Goal: Task Accomplishment & Management: Use online tool/utility

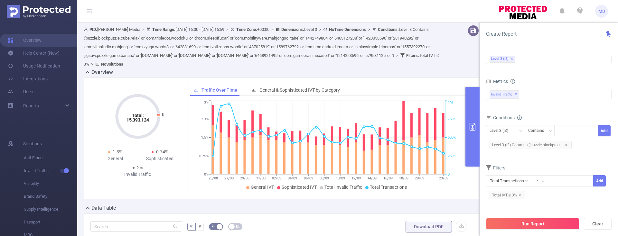
scroll to position [157, 0]
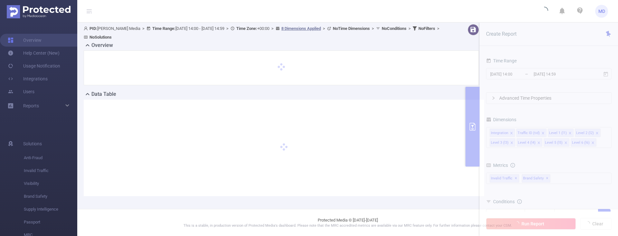
scroll to position [1, 0]
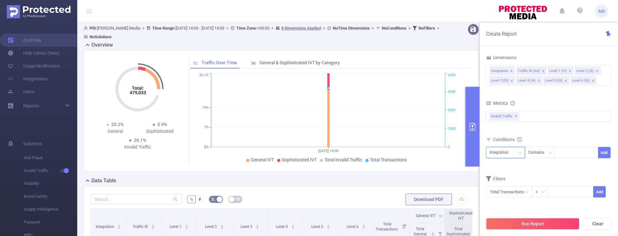
click at [509, 151] on div "Integration" at bounding box center [502, 152] width 24 height 11
click at [511, 91] on li "Level 1 (l1)" at bounding box center [505, 89] width 39 height 10
click at [560, 152] on input at bounding box center [559, 153] width 3 height 8
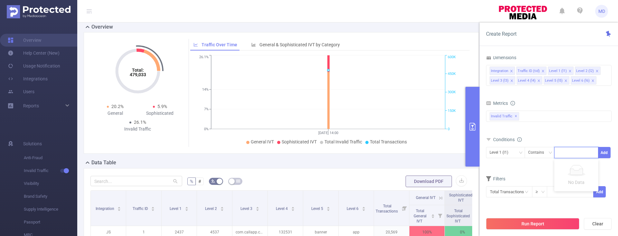
scroll to position [123, 0]
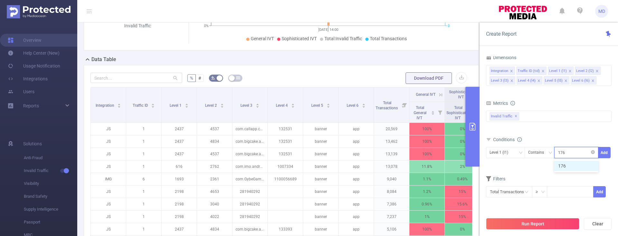
type input "1761"
click at [600, 155] on button "Add" at bounding box center [604, 152] width 13 height 11
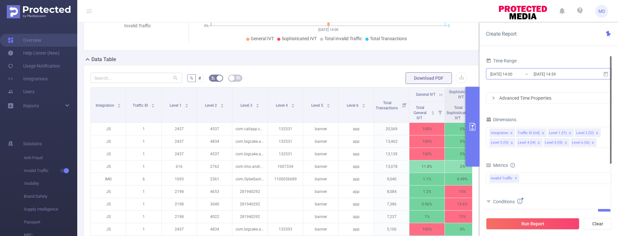
click at [514, 74] on input "2025-09-30 14:00" at bounding box center [516, 74] width 52 height 9
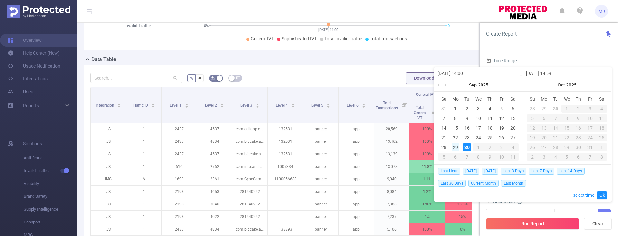
click at [457, 147] on div "29" at bounding box center [456, 148] width 8 height 8
click at [462, 147] on td "30" at bounding box center [467, 148] width 12 height 10
type input "2025-09-29 14:00"
click at [602, 192] on link "Ok" at bounding box center [602, 196] width 11 height 8
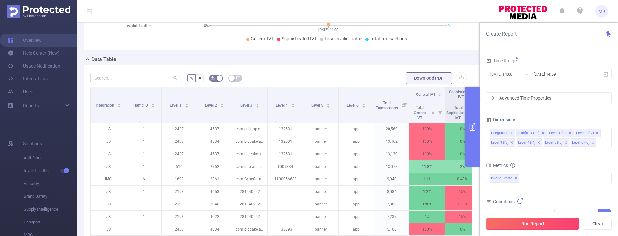
click at [541, 224] on button "Run Report" at bounding box center [532, 224] width 93 height 12
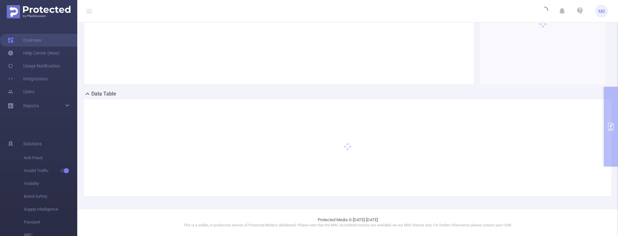
scroll to position [82, 0]
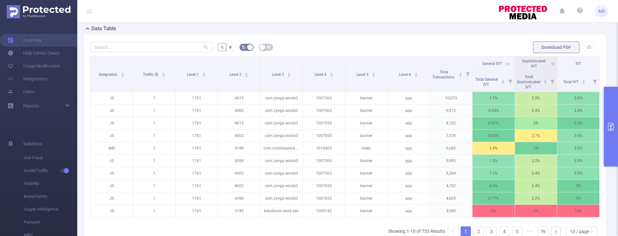
scroll to position [156, 0]
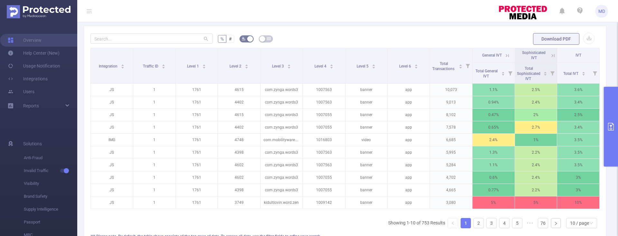
click at [611, 128] on icon "primary" at bounding box center [611, 127] width 8 height 8
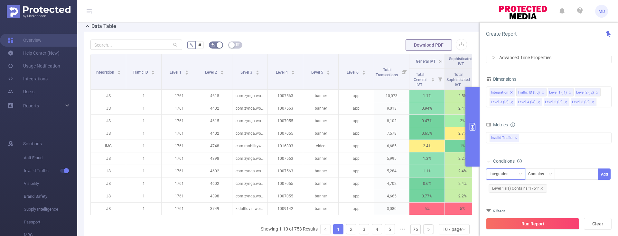
click at [514, 173] on div "Integration" at bounding box center [506, 174] width 32 height 11
click at [513, 142] on li "Level 4 (l4)" at bounding box center [505, 142] width 39 height 10
click at [565, 174] on div at bounding box center [576, 174] width 37 height 11
paste input "1016803"
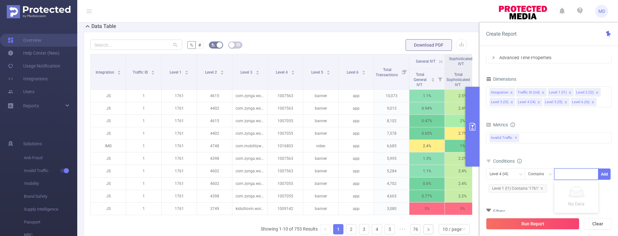
type input "1016803"
click at [566, 190] on li "1016803" at bounding box center [576, 188] width 44 height 10
click at [608, 174] on button "Add" at bounding box center [604, 174] width 13 height 11
click at [538, 219] on button "Run Report" at bounding box center [532, 224] width 93 height 12
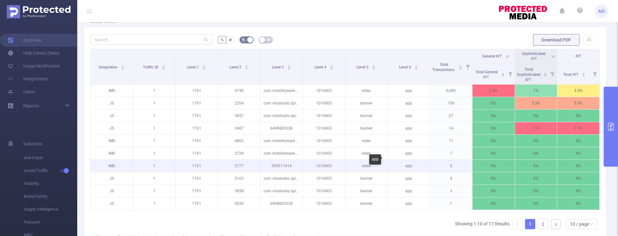
scroll to position [154, 0]
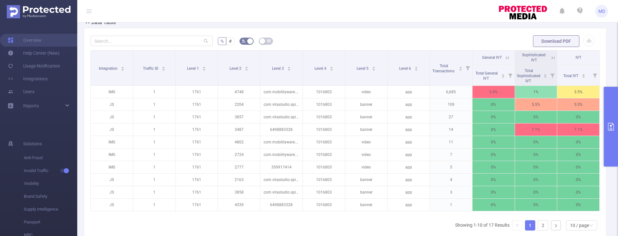
click at [613, 126] on icon "primary" at bounding box center [611, 127] width 6 height 8
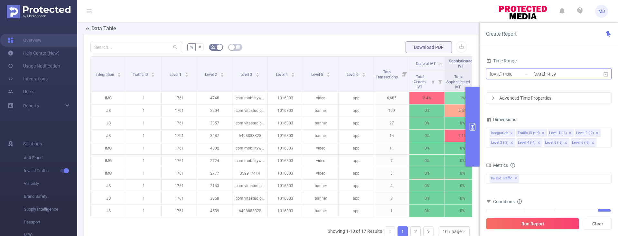
click at [537, 74] on input "2025-09-30 14:59" at bounding box center [559, 74] width 52 height 9
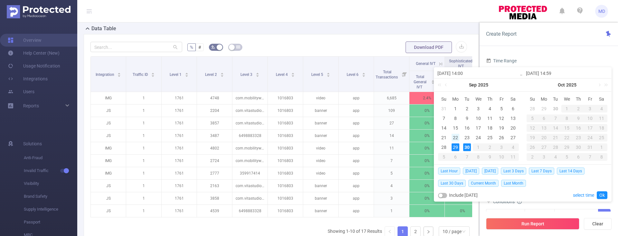
click at [455, 137] on div "22" at bounding box center [456, 138] width 8 height 8
click at [466, 147] on div "30" at bounding box center [467, 148] width 8 height 8
type input "2025-09-22 14:00"
click at [601, 193] on link "Ok" at bounding box center [602, 196] width 11 height 8
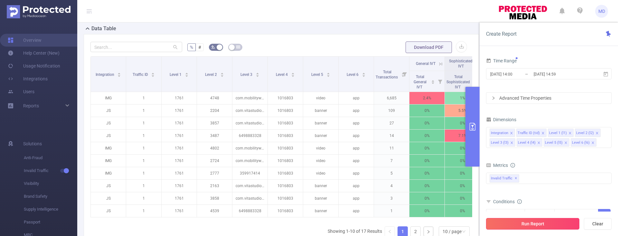
click at [543, 222] on button "Run Report" at bounding box center [532, 224] width 93 height 12
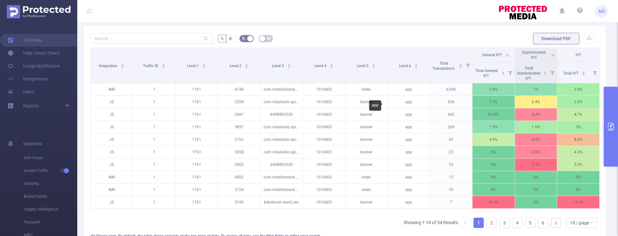
scroll to position [154, 0]
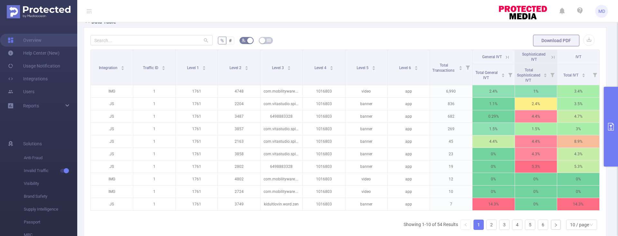
click at [610, 126] on icon "primary" at bounding box center [611, 127] width 6 height 8
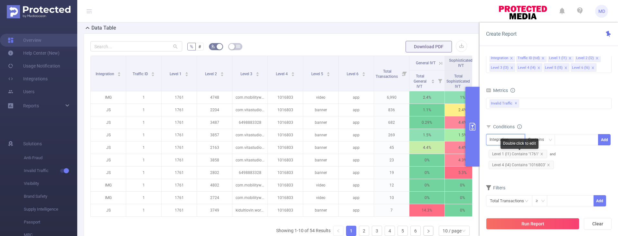
click at [517, 138] on div "Integration" at bounding box center [506, 140] width 32 height 11
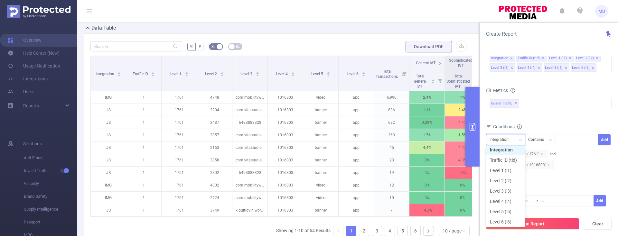
scroll to position [1, 0]
click at [508, 212] on li "Level 5 (l5)" at bounding box center [505, 214] width 39 height 10
click at [561, 141] on div at bounding box center [576, 140] width 37 height 11
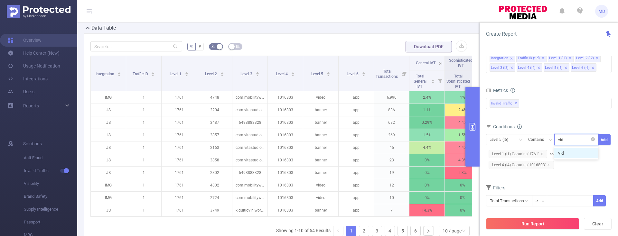
type input "video"
drag, startPoint x: 602, startPoint y: 137, endPoint x: 603, endPoint y: 142, distance: 4.9
click at [602, 137] on button "Add" at bounding box center [604, 139] width 13 height 11
click at [548, 225] on button "Run Report" at bounding box center [532, 224] width 93 height 12
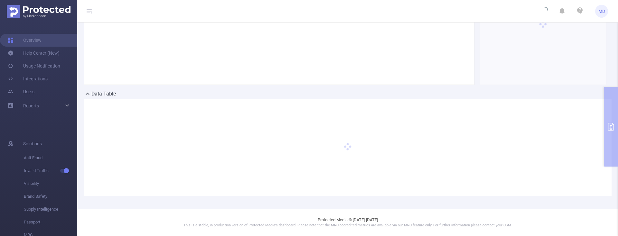
scroll to position [82, 0]
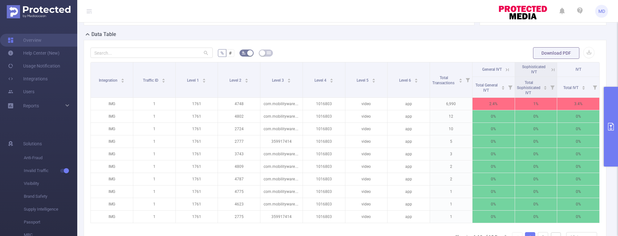
scroll to position [152, 0]
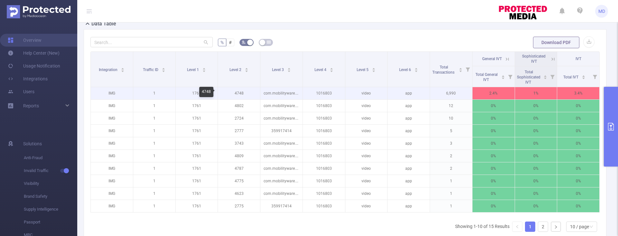
click at [237, 93] on p "4748" at bounding box center [239, 93] width 42 height 12
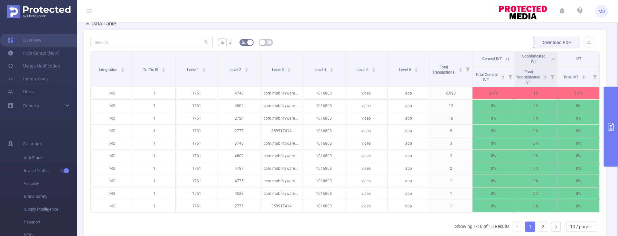
click at [609, 129] on icon "primary" at bounding box center [611, 127] width 8 height 8
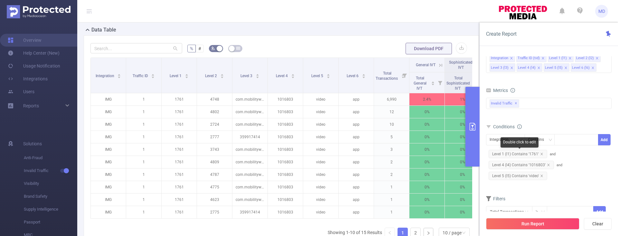
click at [515, 138] on div "Double click to edit" at bounding box center [520, 142] width 38 height 10
click at [486, 143] on div "Integration" at bounding box center [505, 139] width 39 height 11
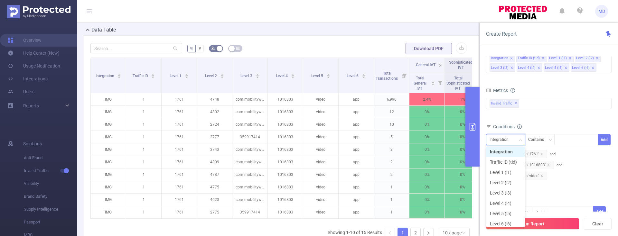
click at [495, 140] on div "Integration" at bounding box center [502, 140] width 24 height 11
click at [503, 137] on div "Integration" at bounding box center [502, 140] width 24 height 11
click at [502, 182] on li "Level 2 (l2)" at bounding box center [505, 183] width 39 height 10
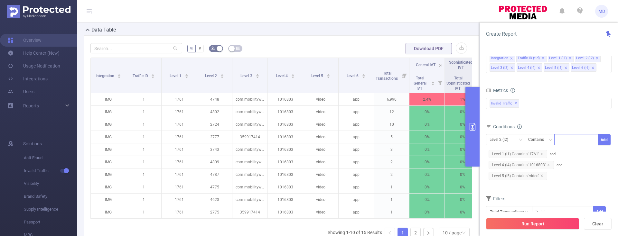
click at [562, 140] on div at bounding box center [576, 140] width 37 height 11
type input "4748"
click at [579, 151] on li "4748" at bounding box center [576, 153] width 44 height 10
click at [572, 140] on icon "icon: close" at bounding box center [573, 140] width 3 height 3
click at [589, 193] on form "Dimensions Integration Traffic ID (tid) Level 1 (l1) Level 2 (l2) Level 3 (l3) …" at bounding box center [549, 133] width 126 height 186
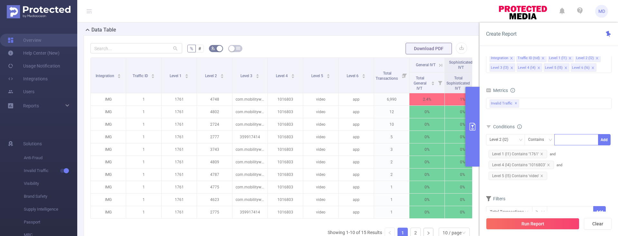
click at [540, 227] on button "Run Report" at bounding box center [532, 224] width 93 height 12
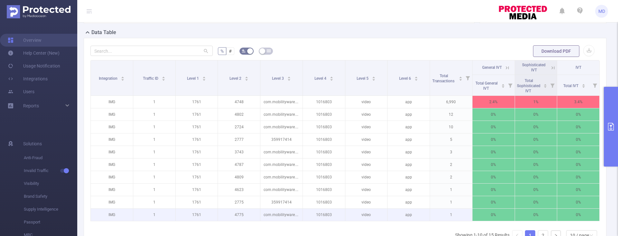
scroll to position [0, 0]
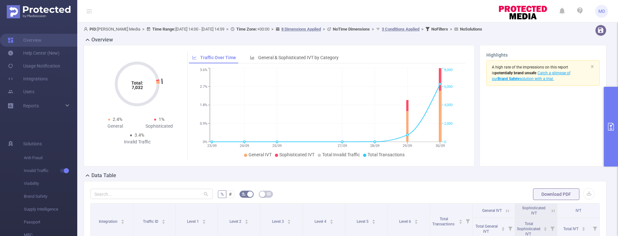
click at [607, 122] on button "primary" at bounding box center [611, 127] width 14 height 80
